Goal: Task Accomplishment & Management: Manage account settings

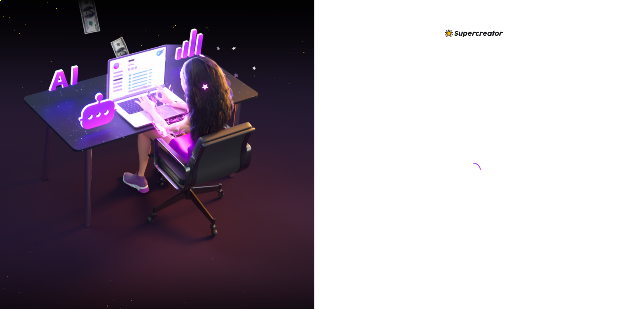
click at [71, 73] on img at bounding box center [157, 155] width 314 height 394
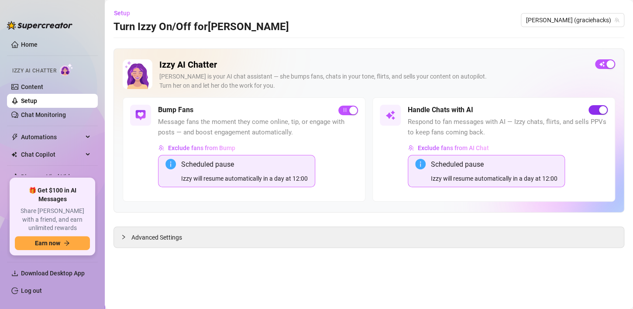
click at [606, 112] on div "button" at bounding box center [603, 110] width 8 height 8
click at [595, 113] on div "button" at bounding box center [593, 110] width 8 height 8
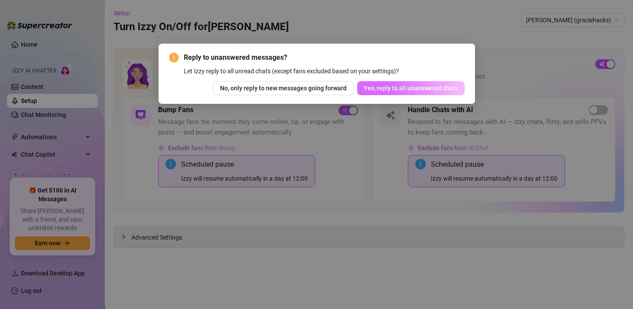
click at [408, 89] on span "Yes, reply to all unanswered chats" at bounding box center [410, 88] width 94 height 7
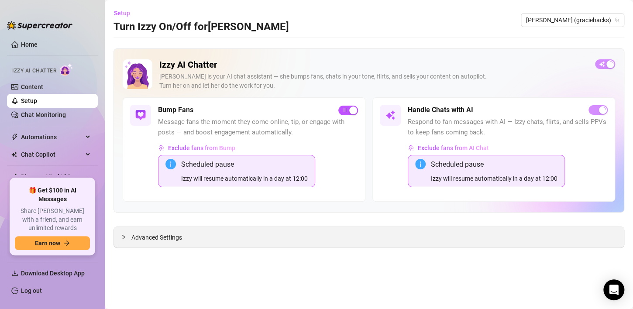
click at [153, 242] on div "Advanced Settings" at bounding box center [369, 237] width 510 height 21
click at [146, 236] on span "Advanced Settings" at bounding box center [156, 238] width 51 height 10
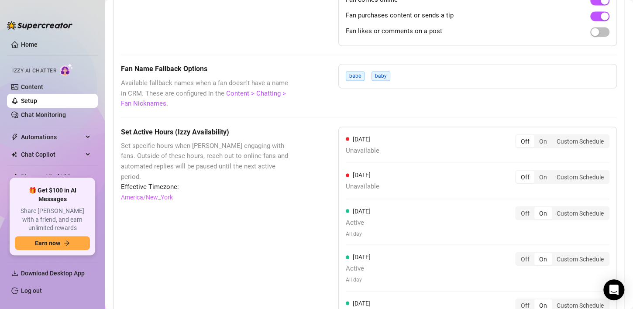
scroll to position [712, 0]
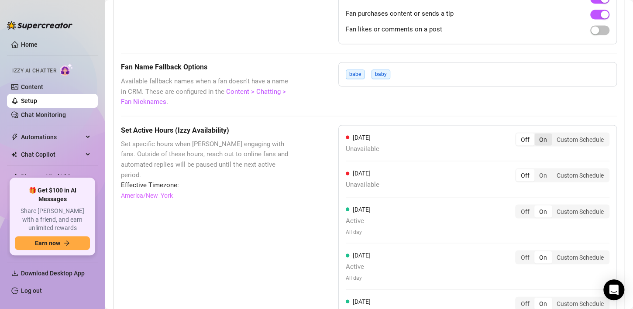
click at [534, 139] on div "On" at bounding box center [542, 139] width 17 height 12
click at [536, 134] on input "On" at bounding box center [536, 134] width 0 height 0
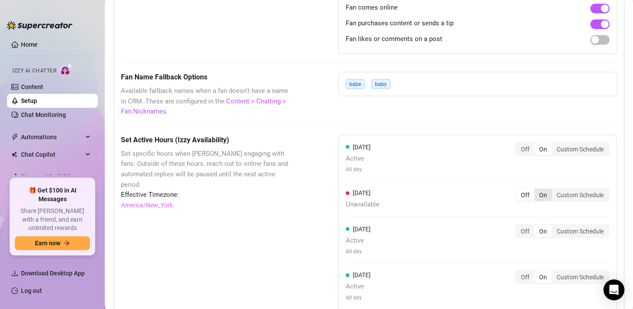
click at [536, 188] on div "On" at bounding box center [542, 194] width 17 height 12
click at [536, 190] on input "On" at bounding box center [536, 190] width 0 height 0
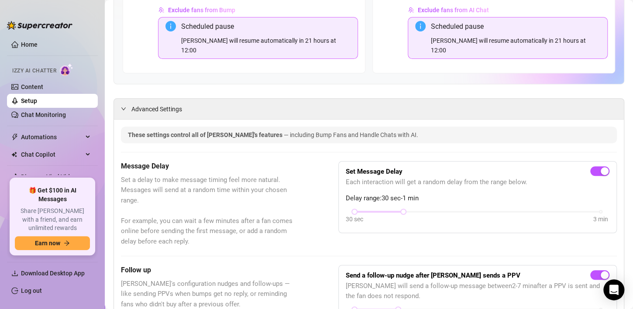
scroll to position [0, 0]
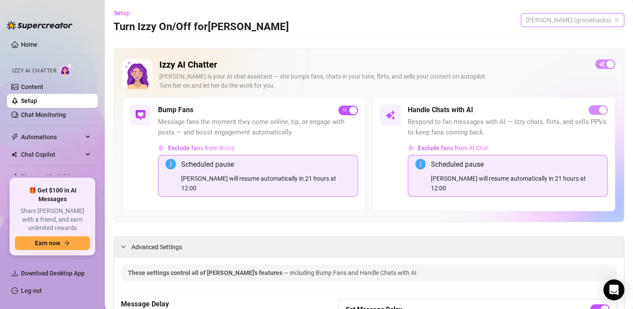
click at [562, 21] on span "[PERSON_NAME] (graciehacks)" at bounding box center [572, 20] width 93 height 13
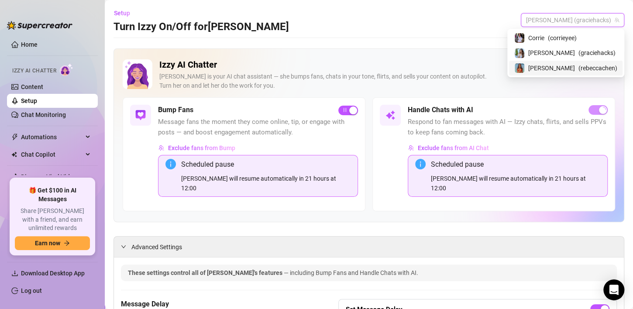
click at [564, 64] on span "[PERSON_NAME]" at bounding box center [551, 68] width 47 height 10
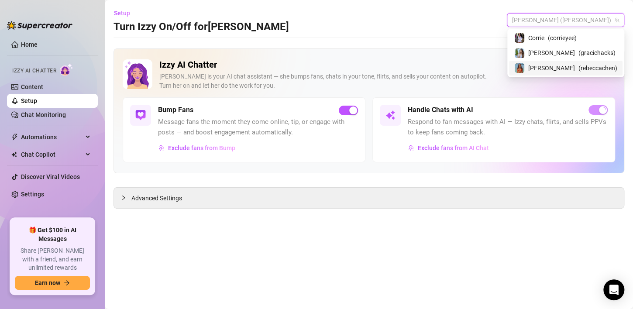
click at [575, 24] on span "[PERSON_NAME] ([PERSON_NAME])" at bounding box center [565, 20] width 107 height 13
click at [575, 36] on span "( corrieyee )" at bounding box center [561, 38] width 29 height 10
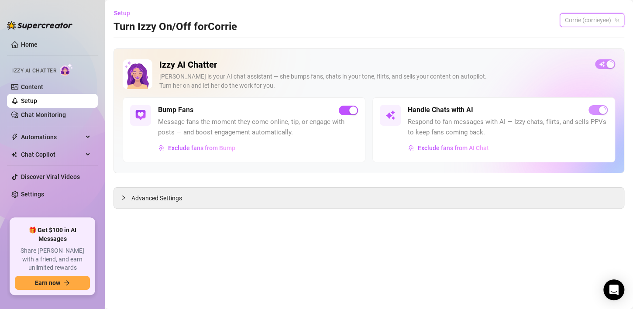
click at [585, 15] on span "Corrie (corrieyee)" at bounding box center [591, 20] width 54 height 13
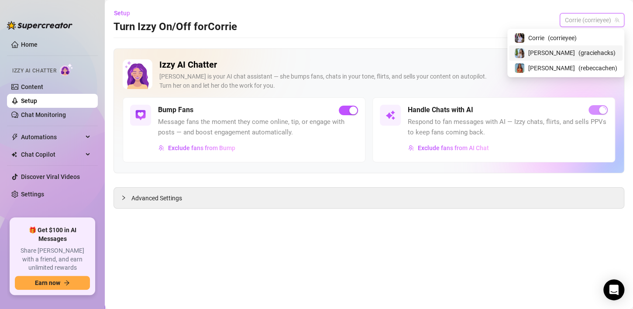
click at [587, 50] on span "( graciehacks )" at bounding box center [596, 53] width 37 height 10
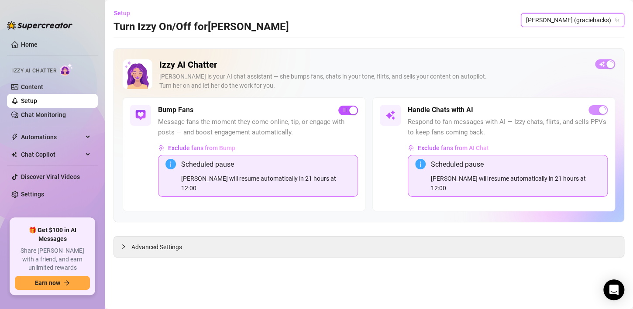
click at [421, 165] on icon "info-circle" at bounding box center [420, 164] width 10 height 10
click at [187, 247] on main "Setup Turn Izzy On/Off for [PERSON_NAME] (graciehacks) Izzy AI Chatter [PERSON_…" at bounding box center [369, 154] width 528 height 309
click at [172, 242] on span "Advanced Settings" at bounding box center [156, 247] width 51 height 10
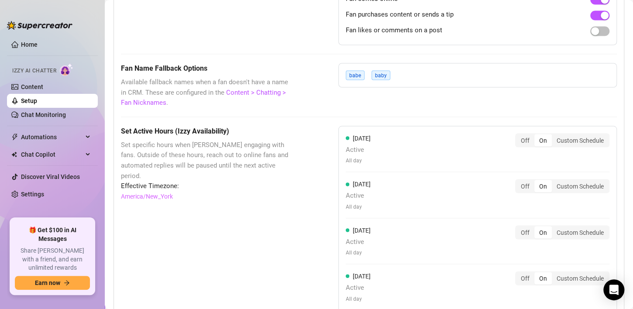
scroll to position [722, 0]
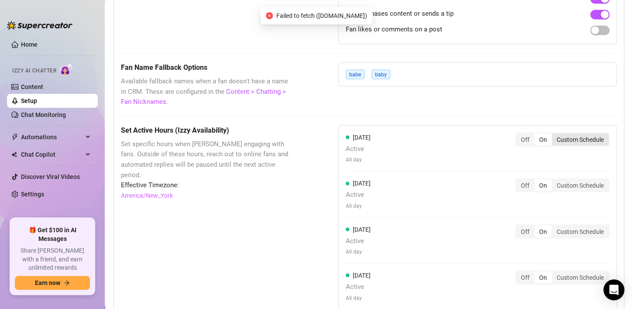
click at [561, 133] on div "Custom Schedule" at bounding box center [579, 139] width 57 height 12
click at [554, 134] on input "Custom Schedule" at bounding box center [554, 134] width 0 height 0
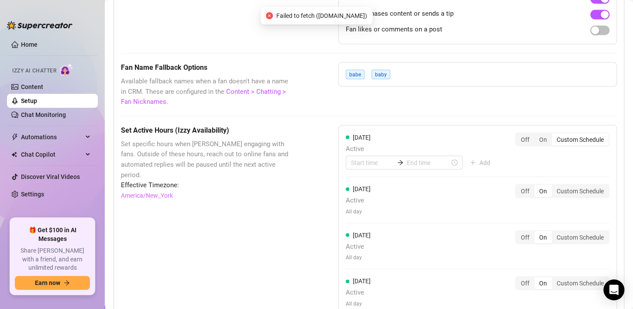
click at [561, 133] on div "Custom Schedule" at bounding box center [579, 139] width 57 height 12
click at [554, 134] on input "Custom Schedule" at bounding box center [554, 134] width 0 height 0
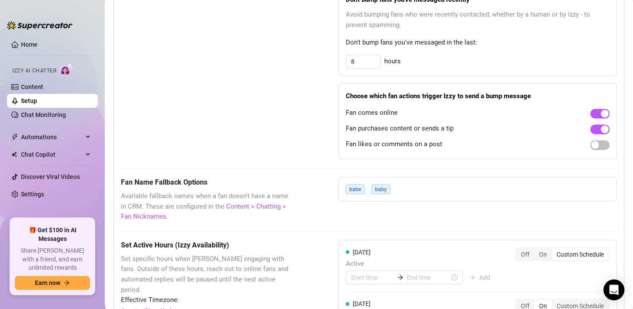
scroll to position [602, 0]
